Goal: Check status: Check status

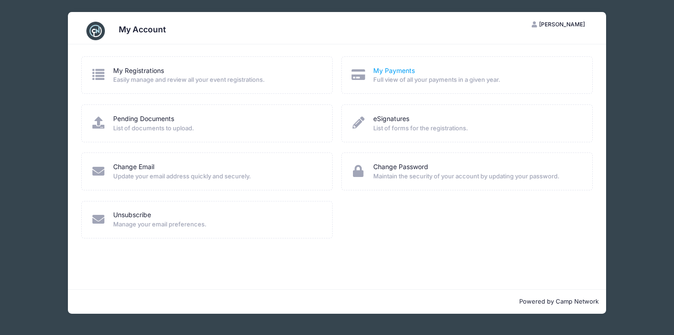
click at [397, 72] on link "My Payments" at bounding box center [394, 71] width 42 height 10
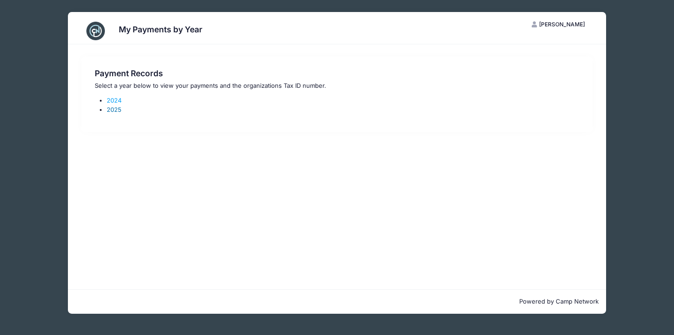
click at [115, 111] on link "2025" at bounding box center [114, 109] width 15 height 7
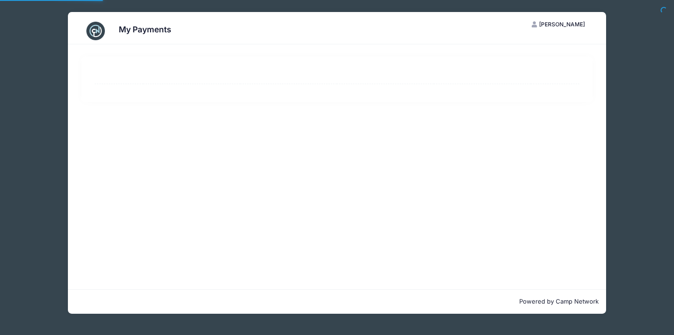
select select "10"
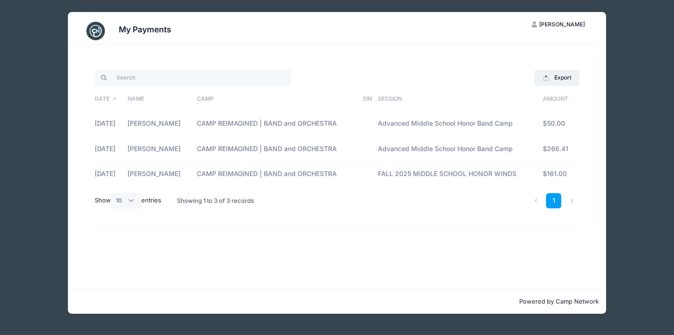
click at [113, 121] on td "03/17/2025" at bounding box center [109, 123] width 28 height 25
click at [191, 128] on td "Chase Leugers" at bounding box center [157, 123] width 69 height 25
click at [549, 113] on td "$50.00" at bounding box center [557, 123] width 38 height 25
click at [546, 125] on td "$50.00" at bounding box center [557, 123] width 38 height 25
click at [502, 147] on td "Advanced Middle School Honor Band Camp" at bounding box center [455, 148] width 165 height 25
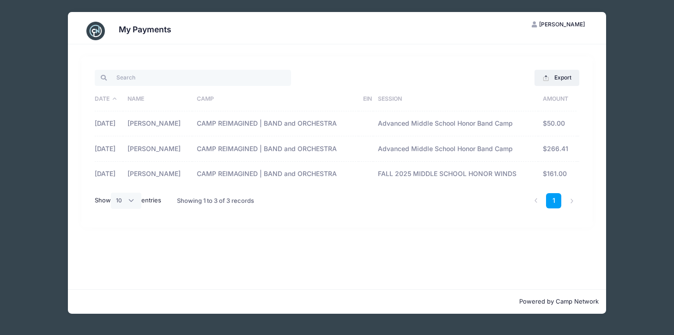
click at [146, 163] on td "Chase Leugers" at bounding box center [157, 174] width 69 height 24
click at [651, 85] on div "My Payments JL Jeromy Leugers My Account Logout Export Excel CSV Print Date Nam…" at bounding box center [337, 163] width 646 height 326
click at [273, 37] on div "My Payments" at bounding box center [336, 31] width 511 height 26
click at [33, 130] on div "My Payments JL Jeromy Leugers My Account Logout Export Excel CSV Print Date Nam…" at bounding box center [337, 163] width 646 height 326
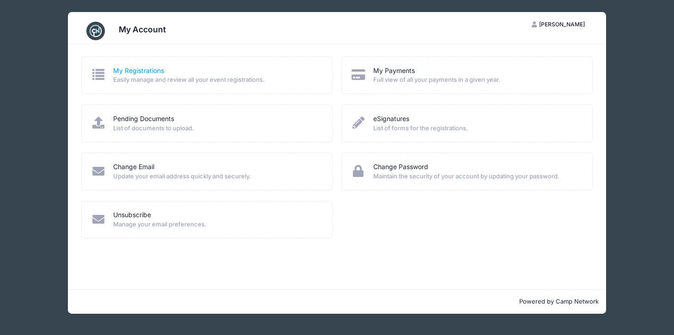
click at [137, 69] on link "My Registrations" at bounding box center [138, 71] width 51 height 10
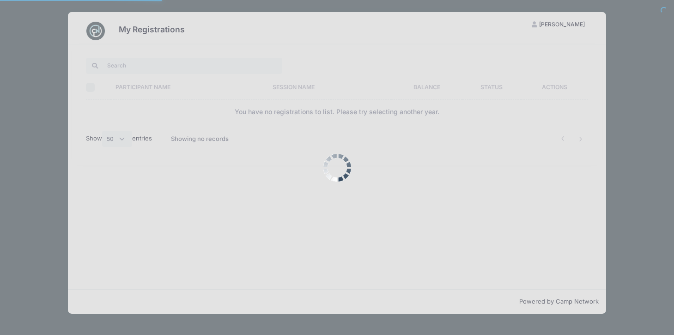
select select "50"
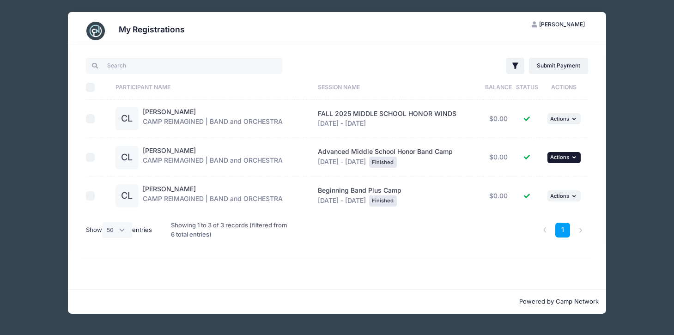
click at [575, 157] on icon "button" at bounding box center [575, 157] width 6 height 5
click at [527, 177] on link "View Registration" at bounding box center [534, 178] width 84 height 18
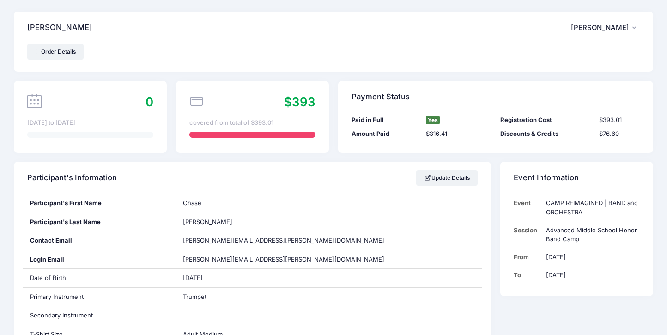
click at [614, 30] on span "[PERSON_NAME]" at bounding box center [600, 28] width 58 height 8
click at [449, 34] on div "[PERSON_NAME], [PERSON_NAME] [PERSON_NAME] My Account Logout" at bounding box center [333, 28] width 639 height 32
click at [424, 52] on div "Order Details" at bounding box center [333, 52] width 612 height 16
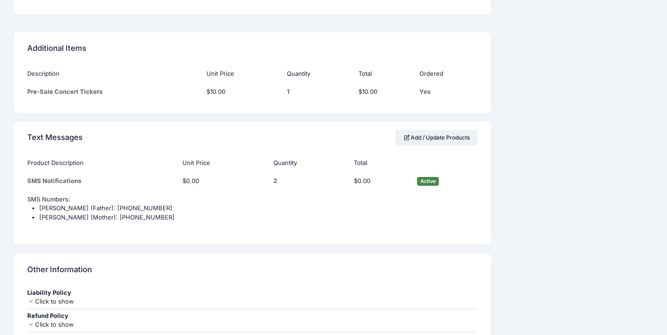
scroll to position [965, 0]
